Goal: Information Seeking & Learning: Learn about a topic

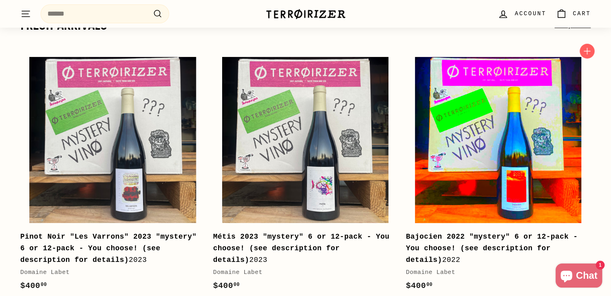
scroll to position [107, 0]
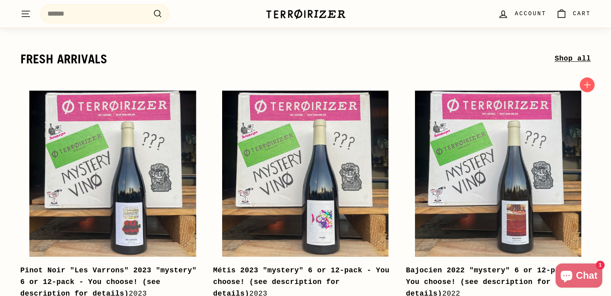
click at [484, 270] on b "Bajocien 2022 "mystery" 6 or 12-pack - You choose! (see description for details)" at bounding box center [492, 282] width 172 height 31
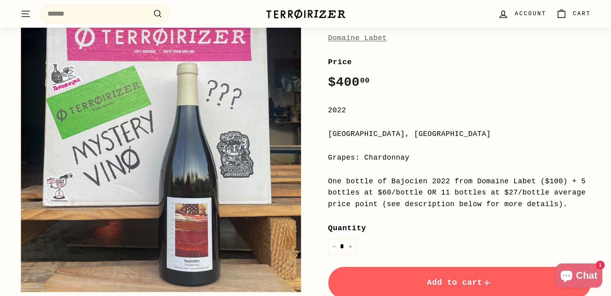
scroll to position [134, 0]
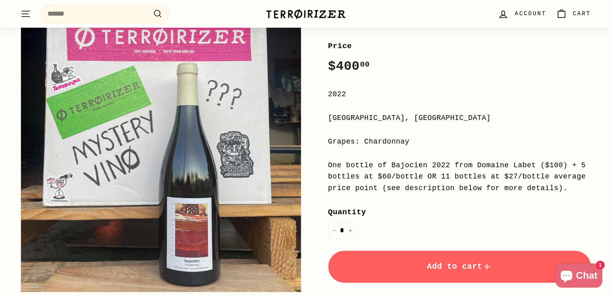
drag, startPoint x: 365, startPoint y: 175, endPoint x: 474, endPoint y: 184, distance: 108.8
click at [474, 184] on div "One bottle of Bajocien 2022 from Domaine Labet ($100) + 5 bottles at $60/bottle…" at bounding box center [459, 177] width 263 height 35
drag, startPoint x: 344, startPoint y: 176, endPoint x: 427, endPoint y: 180, distance: 83.3
click at [427, 180] on div "One bottle of Bajocien 2022 from Domaine Labet ($100) + 5 bottles at $60/bottle…" at bounding box center [459, 177] width 263 height 35
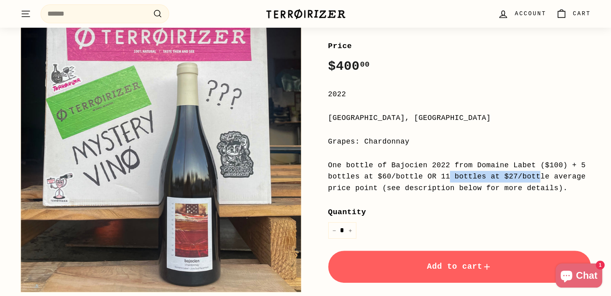
click at [427, 180] on div "One bottle of Bajocien 2022 from Domaine Labet ($100) + 5 bottles at $60/bottle…" at bounding box center [459, 177] width 263 height 35
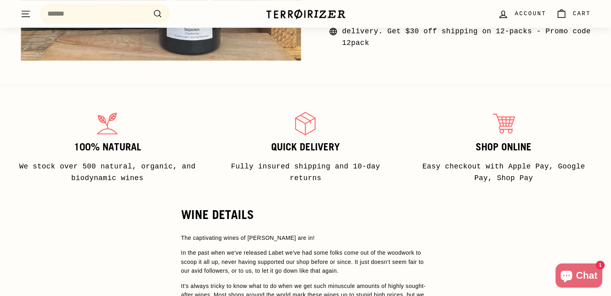
scroll to position [616, 0]
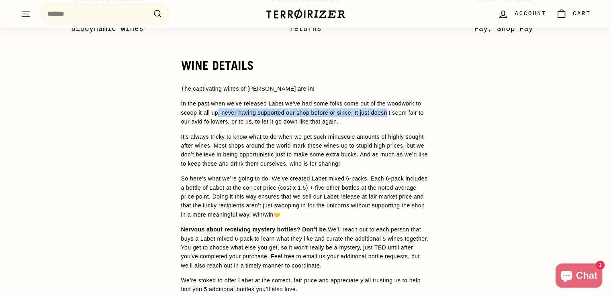
drag, startPoint x: 219, startPoint y: 113, endPoint x: 388, endPoint y: 114, distance: 168.7
click at [388, 114] on span "In the past when we've released Labet we've had some folks come out of the wood…" at bounding box center [302, 112] width 243 height 25
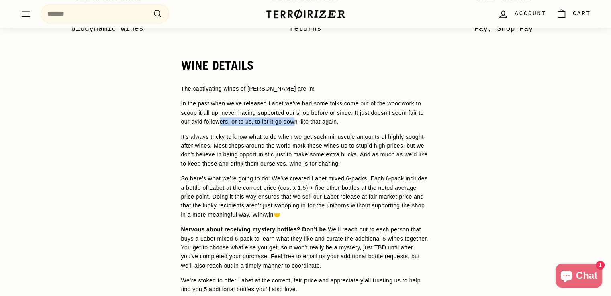
drag, startPoint x: 296, startPoint y: 121, endPoint x: 301, endPoint y: 121, distance: 5.6
click at [300, 121] on span "In the past when we've released Labet we've had some folks come out of the wood…" at bounding box center [302, 112] width 243 height 25
click at [301, 121] on span "In the past when we've released Labet we've had some folks come out of the wood…" at bounding box center [302, 112] width 243 height 25
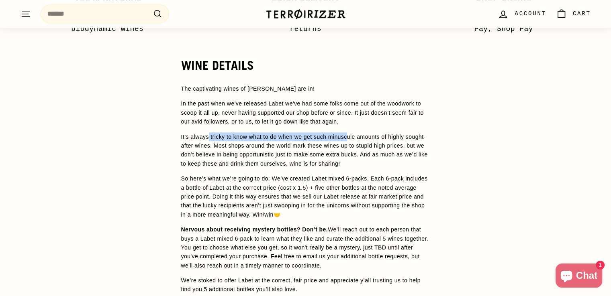
drag, startPoint x: 333, startPoint y: 137, endPoint x: 347, endPoint y: 137, distance: 14.1
click at [347, 137] on span "It’s always tricky to know what to do when we get such minuscule amounts of hig…" at bounding box center [304, 150] width 247 height 33
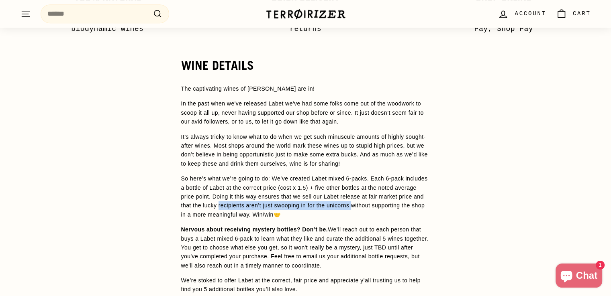
drag, startPoint x: 241, startPoint y: 202, endPoint x: 341, endPoint y: 202, distance: 100.4
click at [341, 202] on span "So here’s what we’re going to do: We’ve created Labet mixed 6-packs. Each 6-pac…" at bounding box center [304, 197] width 247 height 43
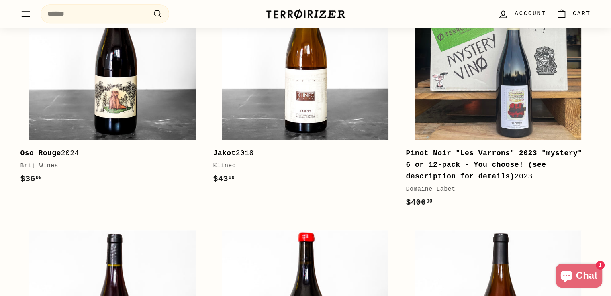
scroll to position [1091, 0]
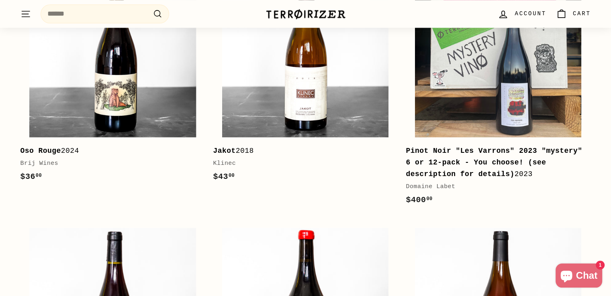
click at [493, 149] on b "Pinot Noir "Les Varrons" 2023 "mystery" 6 or 12-pack - You choose! (see descrip…" at bounding box center [494, 162] width 176 height 31
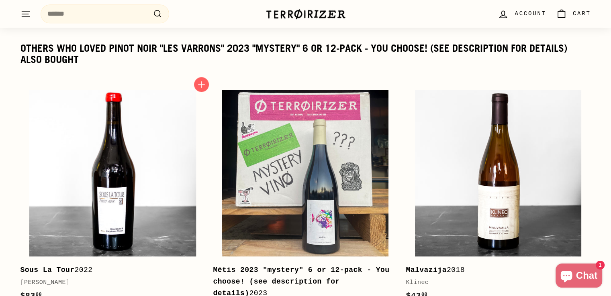
scroll to position [1098, 0]
